Goal: Task Accomplishment & Management: Use online tool/utility

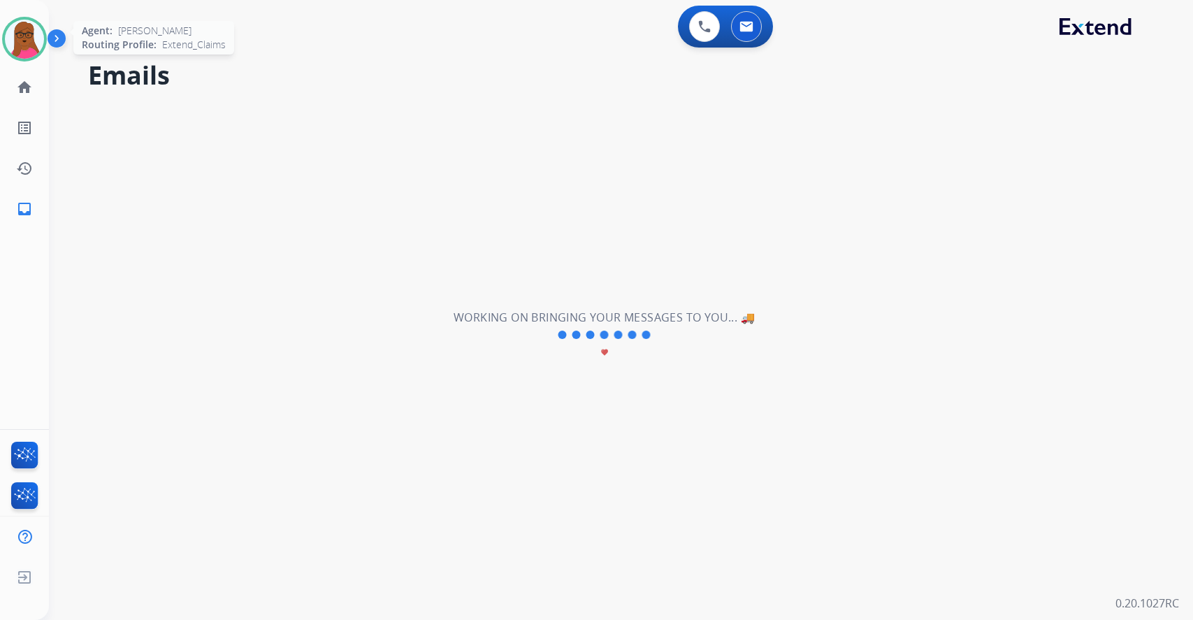
click at [32, 38] on img at bounding box center [24, 39] width 39 height 39
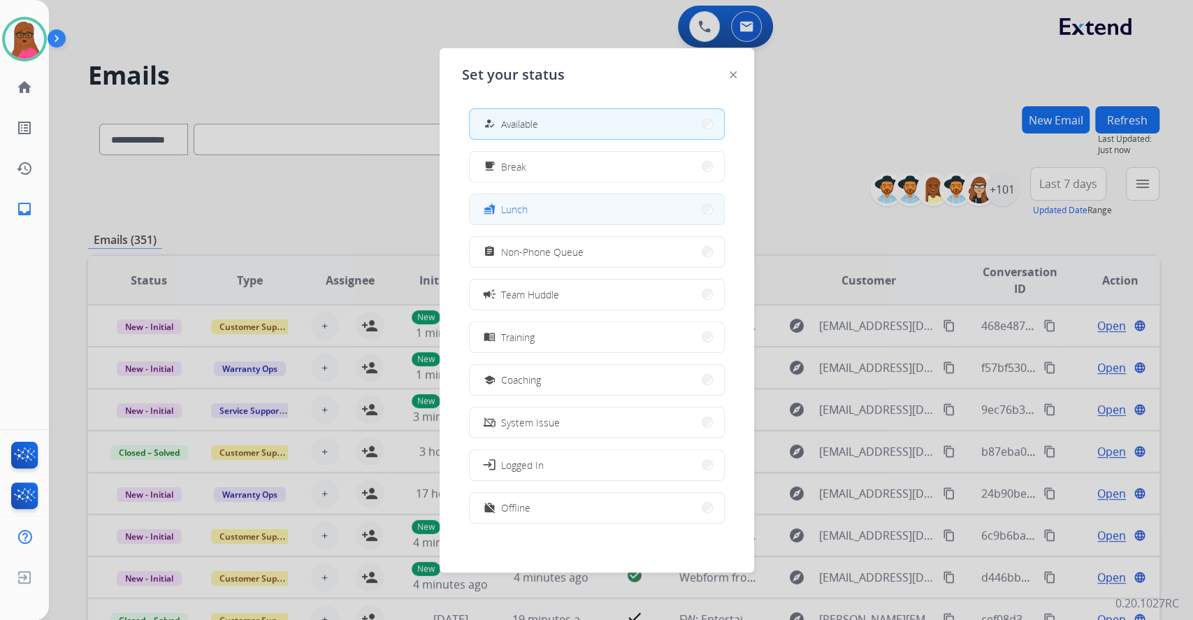
click at [533, 217] on button "fastfood Lunch" at bounding box center [597, 209] width 254 height 30
